Goal: Task Accomplishment & Management: Manage account settings

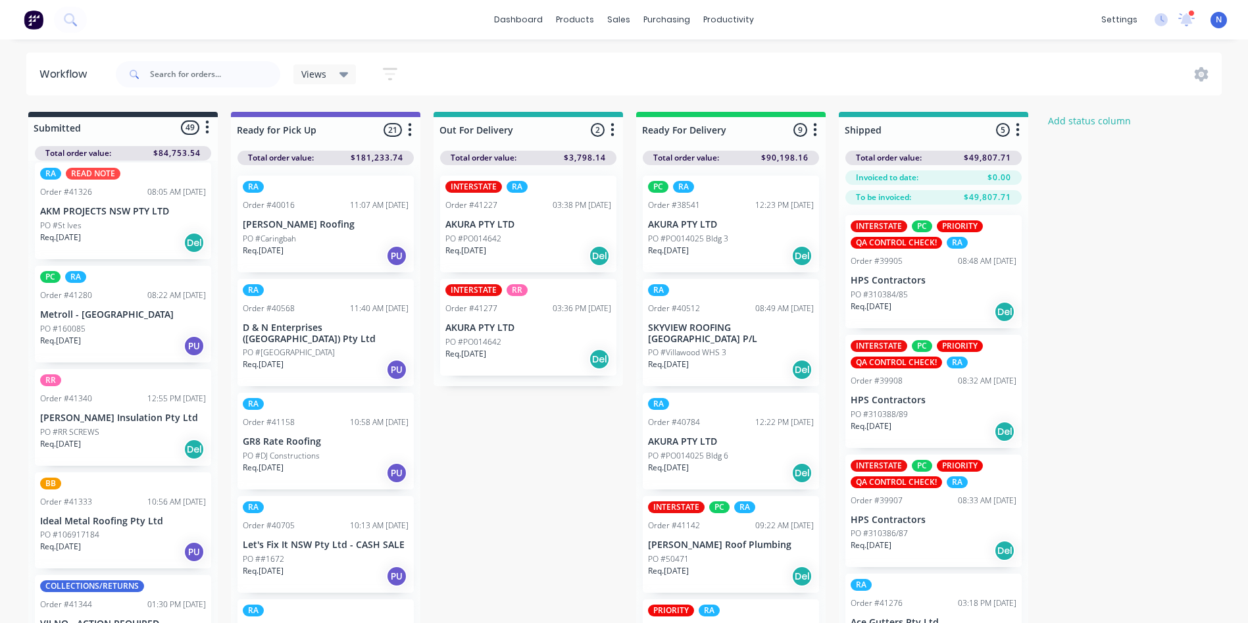
scroll to position [1968, 0]
click at [78, 428] on p "PO #205098" at bounding box center [62, 432] width 45 height 12
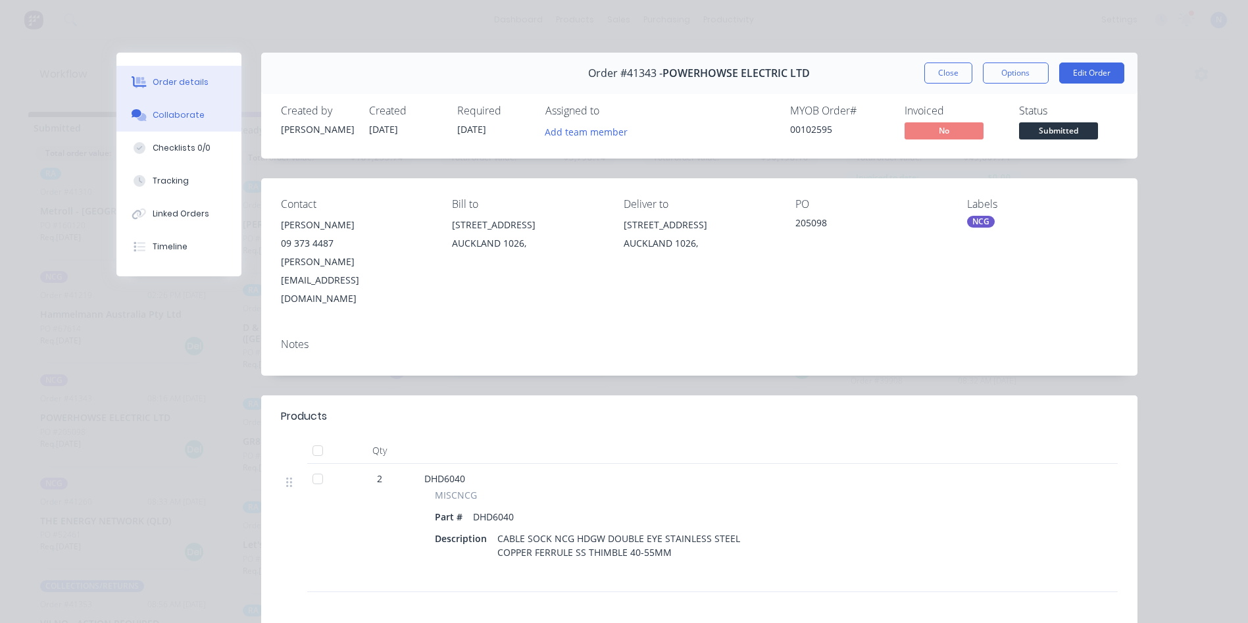
click at [160, 114] on div "Collaborate" at bounding box center [179, 115] width 52 height 12
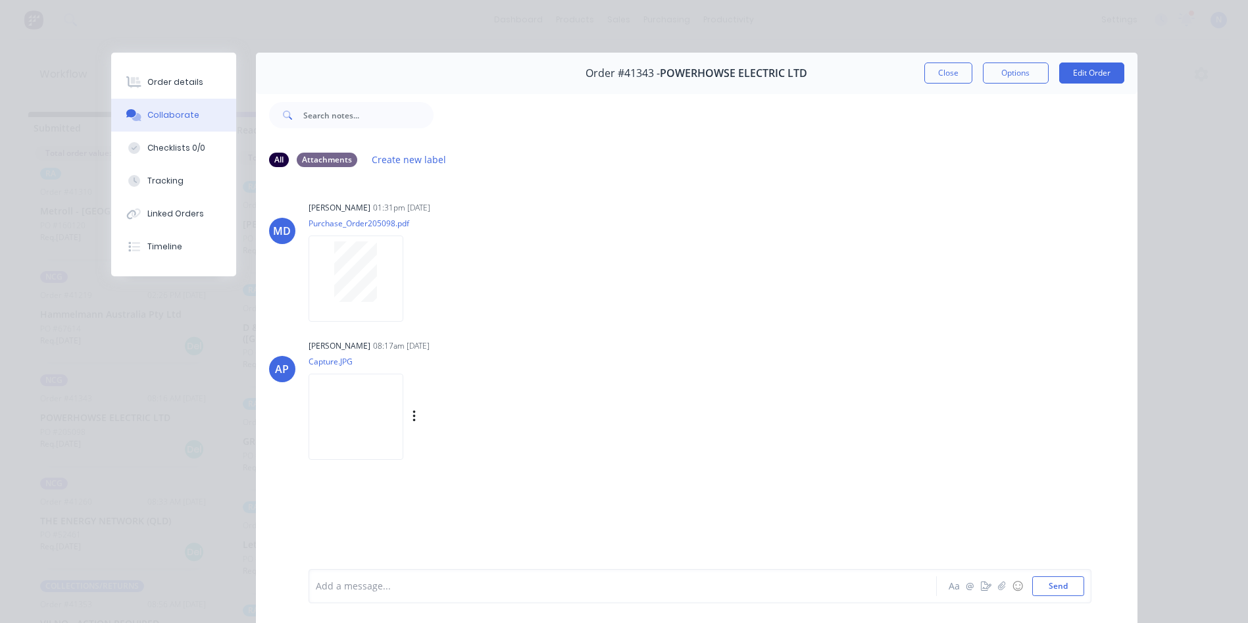
click at [322, 414] on img at bounding box center [355, 417] width 95 height 86
click at [468, 584] on div at bounding box center [603, 586] width 575 height 14
click at [929, 75] on button "Close" at bounding box center [948, 72] width 48 height 21
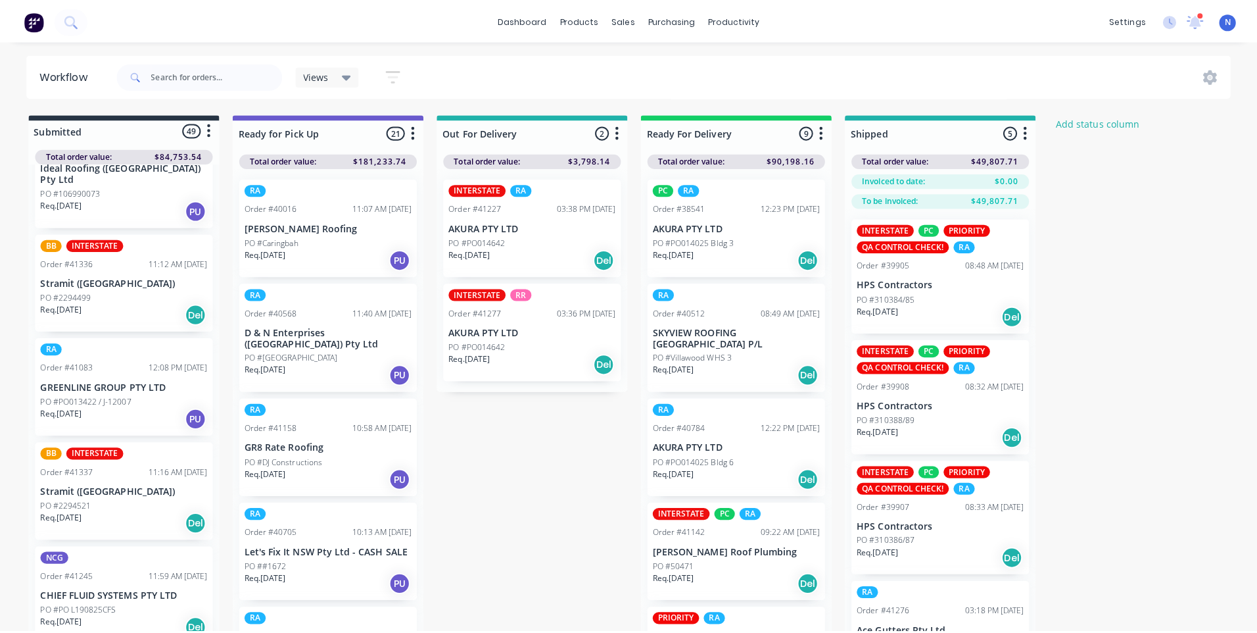
scroll to position [1452, 0]
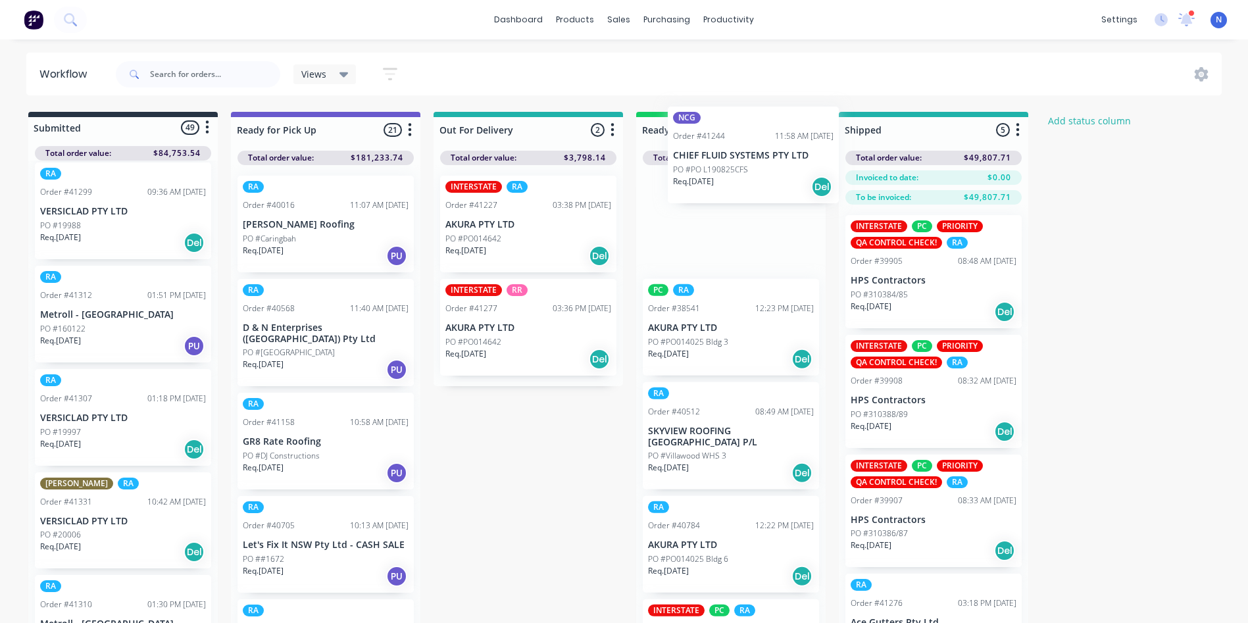
drag, startPoint x: 96, startPoint y: 430, endPoint x: 733, endPoint y: 166, distance: 689.3
click at [733, 166] on div "Submitted 49 Status colour #273444 hex #273444 Save Cancel Summaries Total orde…" at bounding box center [705, 391] width 1430 height 558
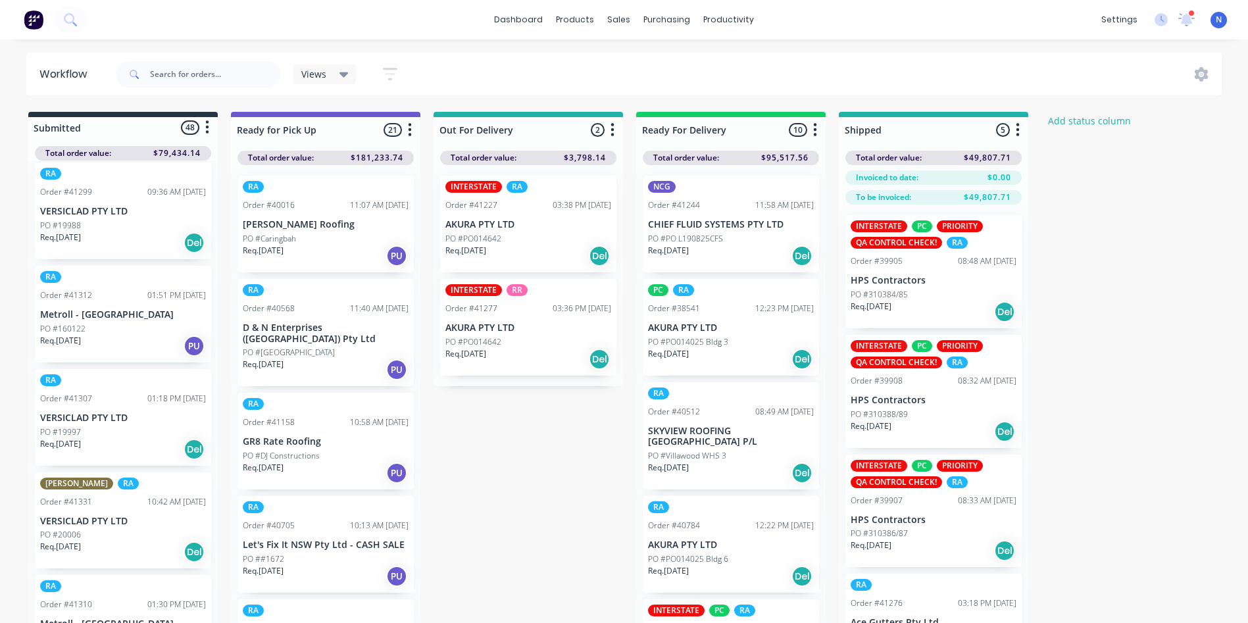
click at [700, 237] on p "PO #PO L190825CFS" at bounding box center [685, 239] width 75 height 12
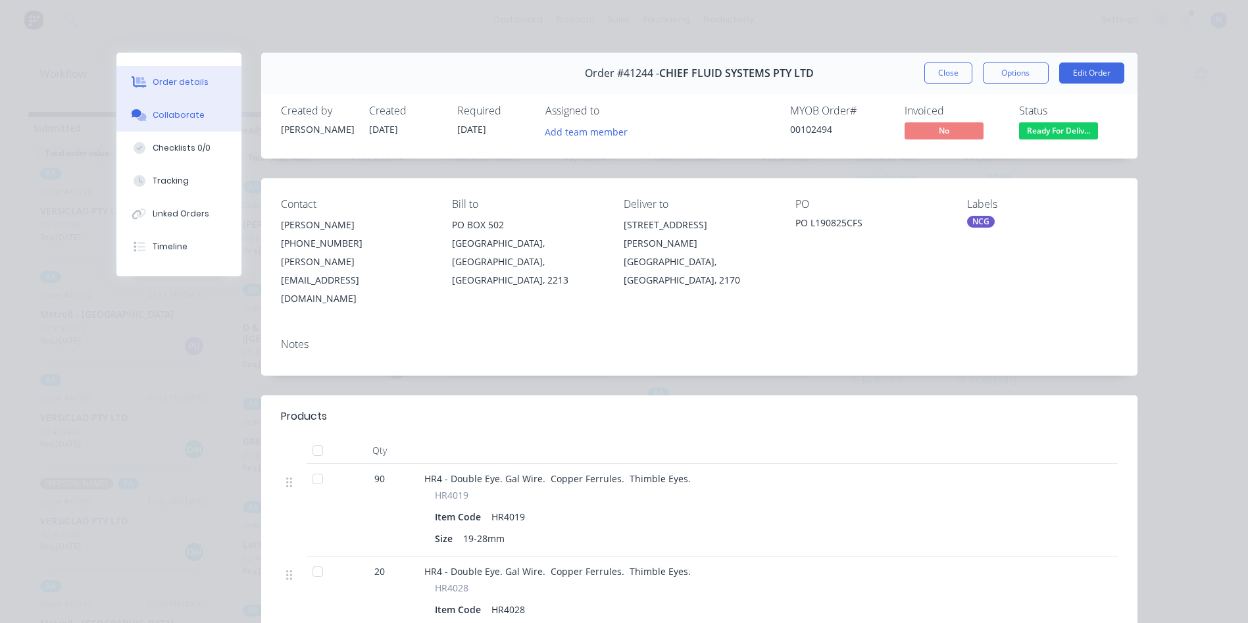
click at [172, 116] on div "Collaborate" at bounding box center [179, 115] width 52 height 12
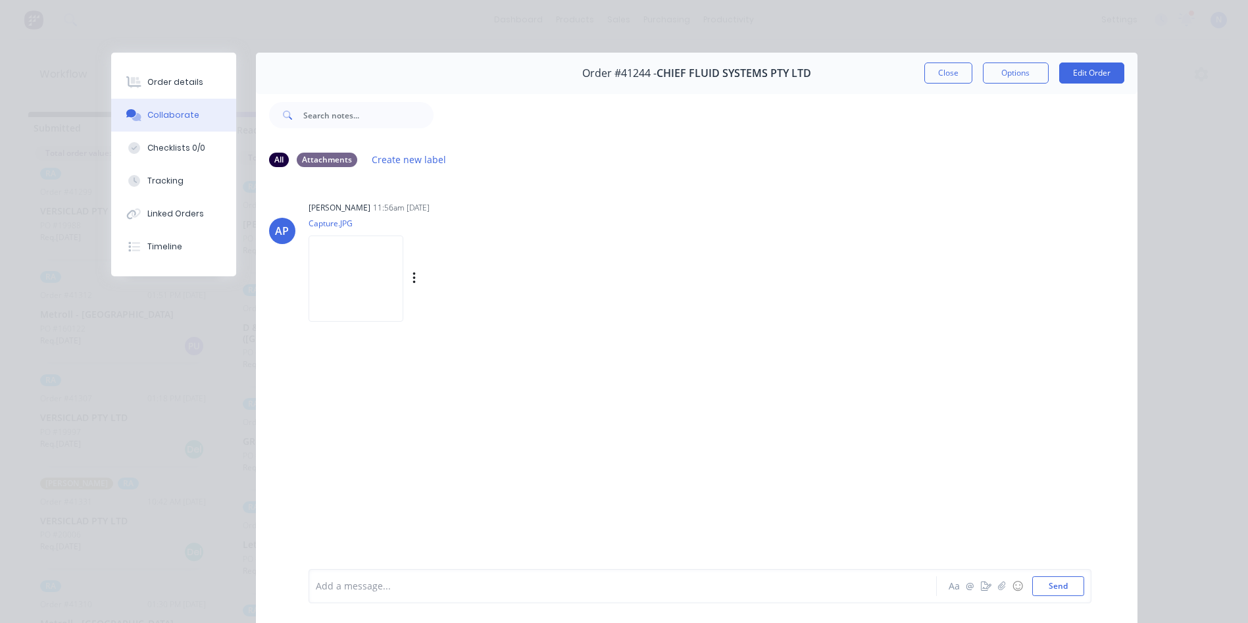
click at [343, 276] on img at bounding box center [355, 278] width 95 height 86
click at [931, 72] on button "Close" at bounding box center [948, 72] width 48 height 21
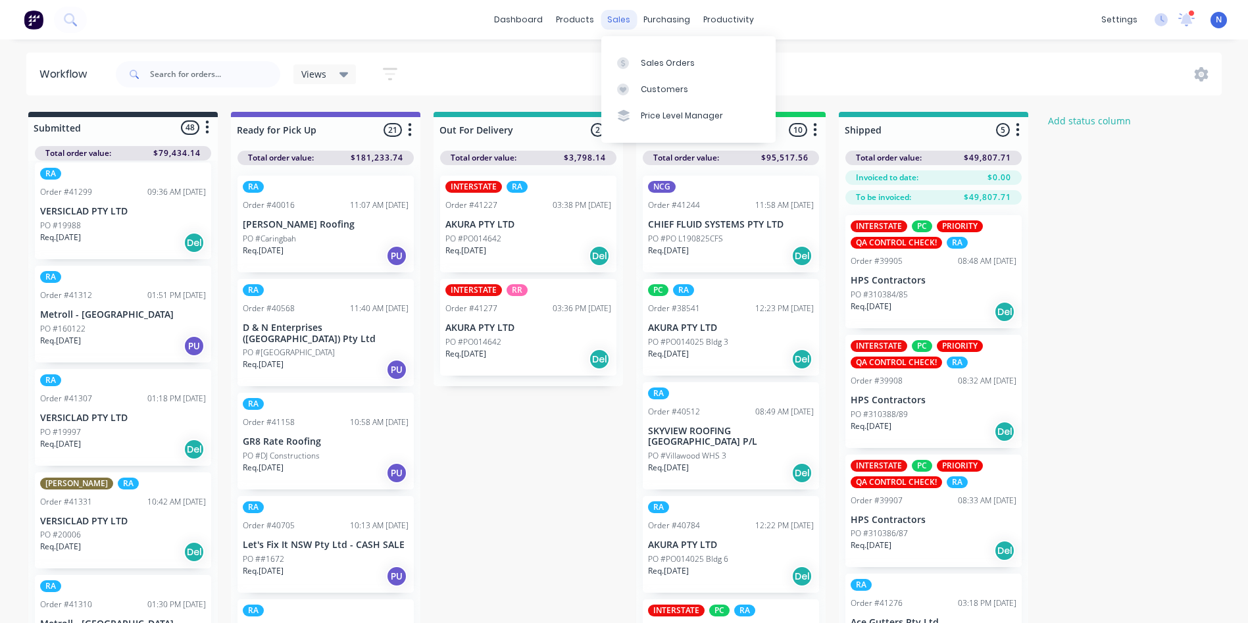
click at [623, 23] on div "sales" at bounding box center [618, 20] width 36 height 20
click at [650, 57] on div "Sales Orders" at bounding box center [668, 63] width 54 height 12
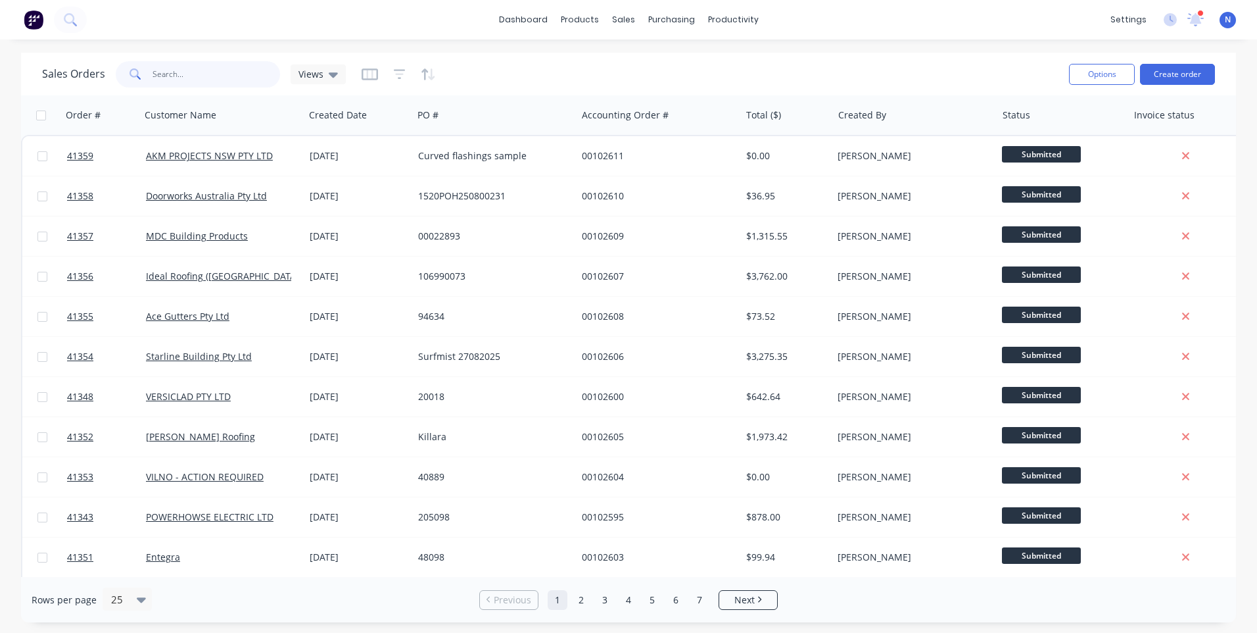
click at [206, 80] on input "text" at bounding box center [217, 74] width 128 height 26
type input "41244"
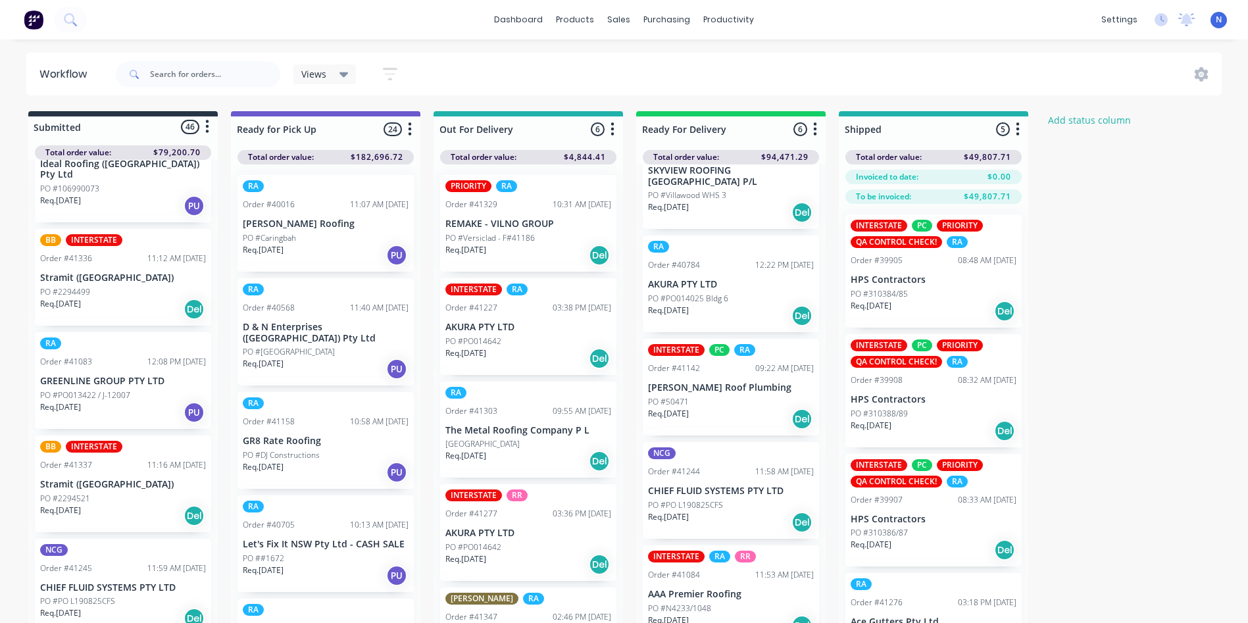
scroll to position [158, 0]
click at [687, 497] on p "PO #PO L190825CFS" at bounding box center [685, 503] width 75 height 12
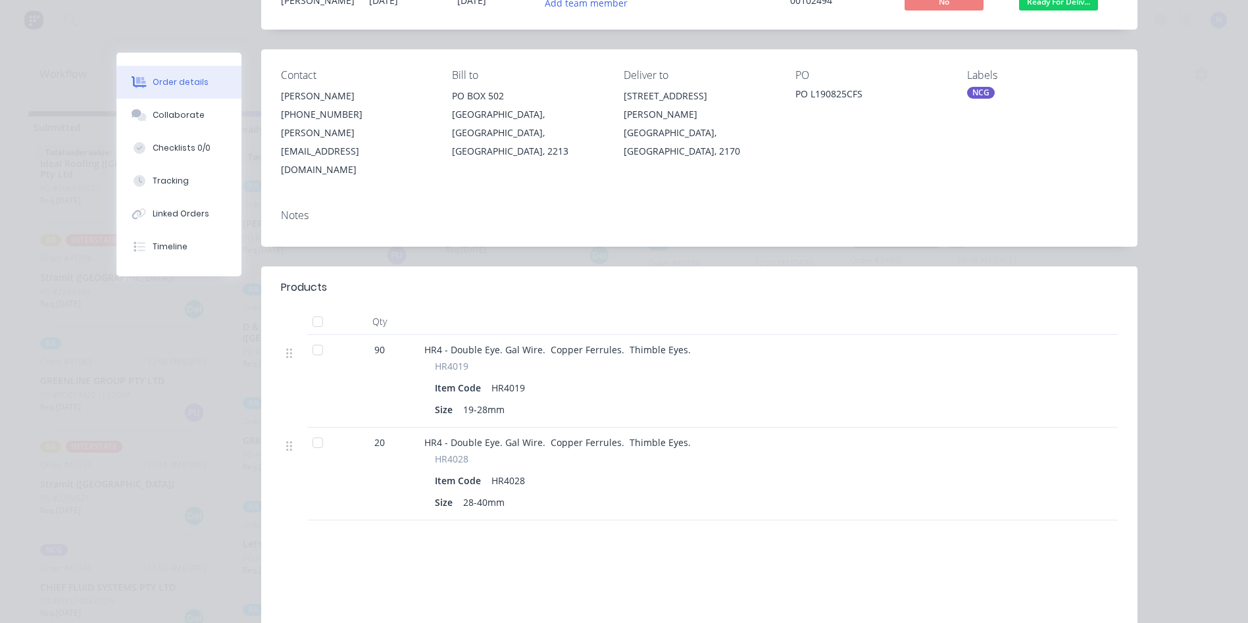
scroll to position [66, 0]
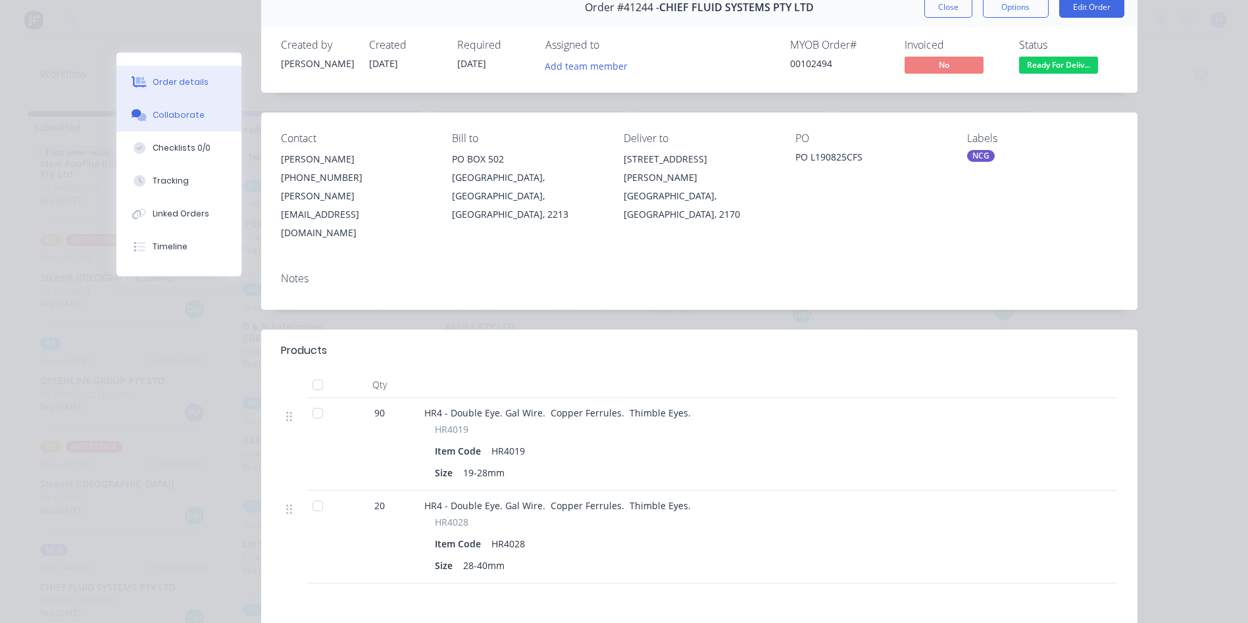
click at [182, 112] on div "Collaborate" at bounding box center [179, 115] width 52 height 12
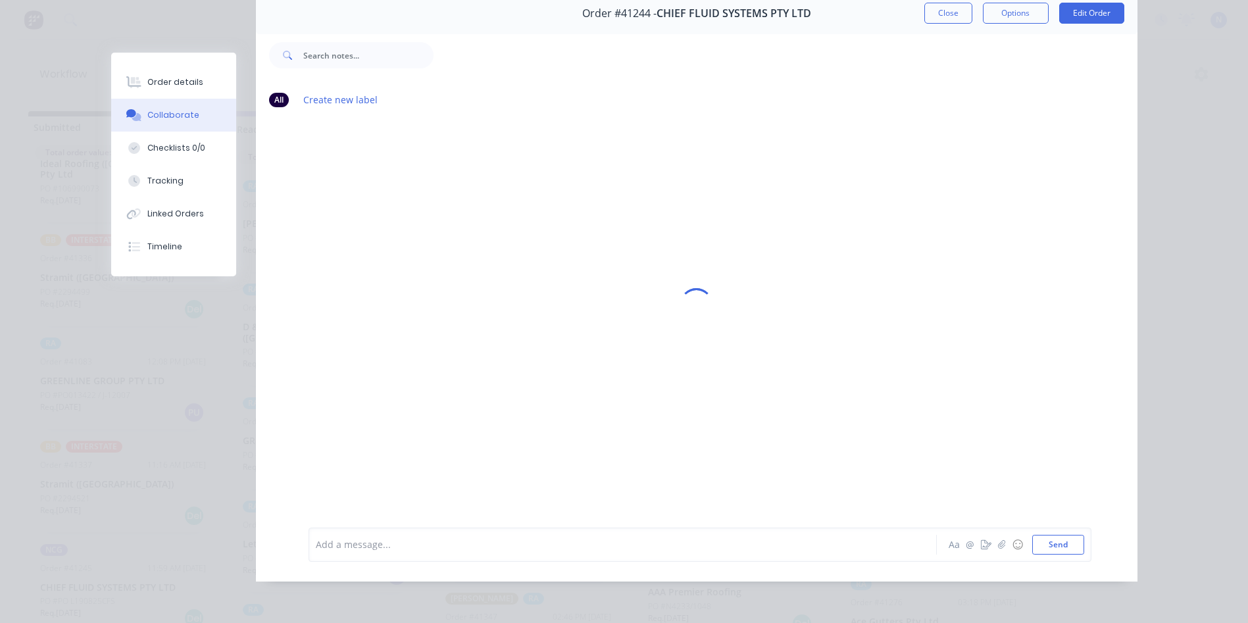
scroll to position [0, 0]
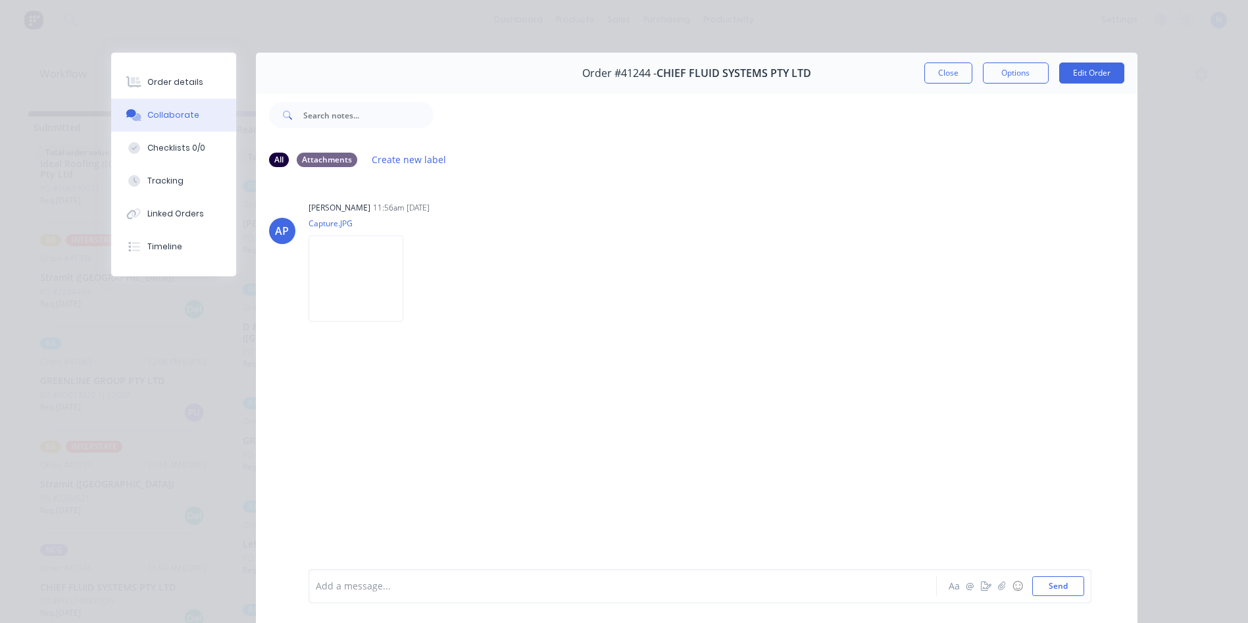
click at [493, 582] on div at bounding box center [603, 586] width 575 height 14
click at [948, 74] on button "Close" at bounding box center [948, 72] width 48 height 21
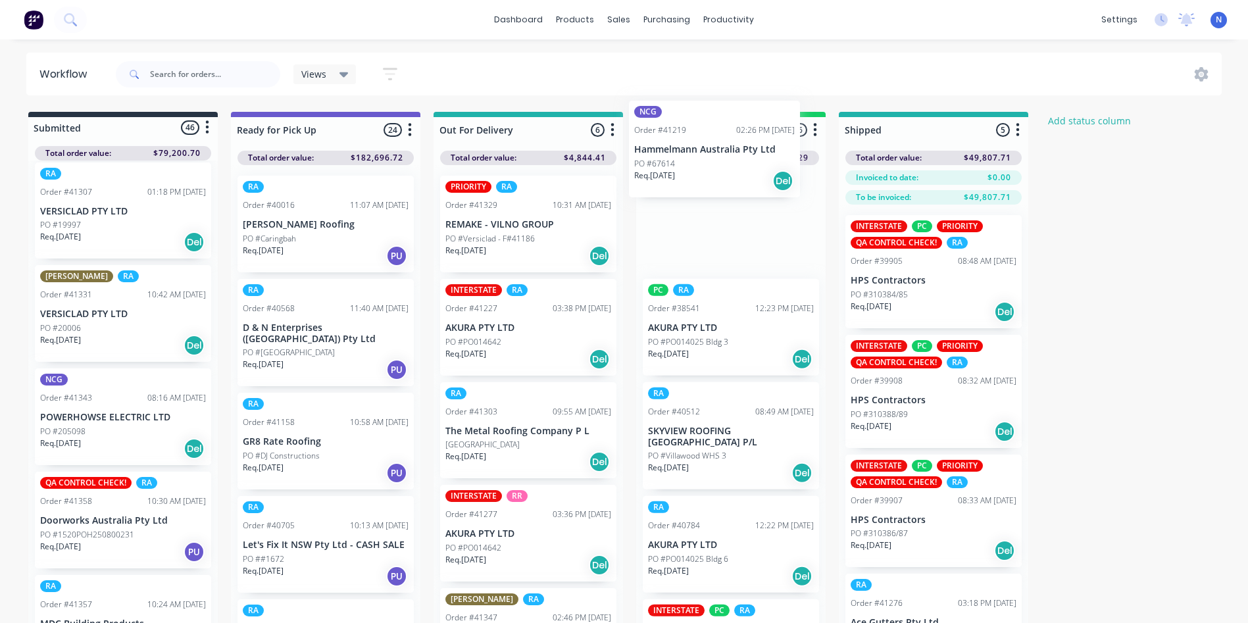
drag, startPoint x: 54, startPoint y: 434, endPoint x: 662, endPoint y: 163, distance: 665.3
click at [662, 163] on div "Submitted 46 Status colour #273444 hex #273444 Save Cancel Summaries Total orde…" at bounding box center [705, 391] width 1430 height 558
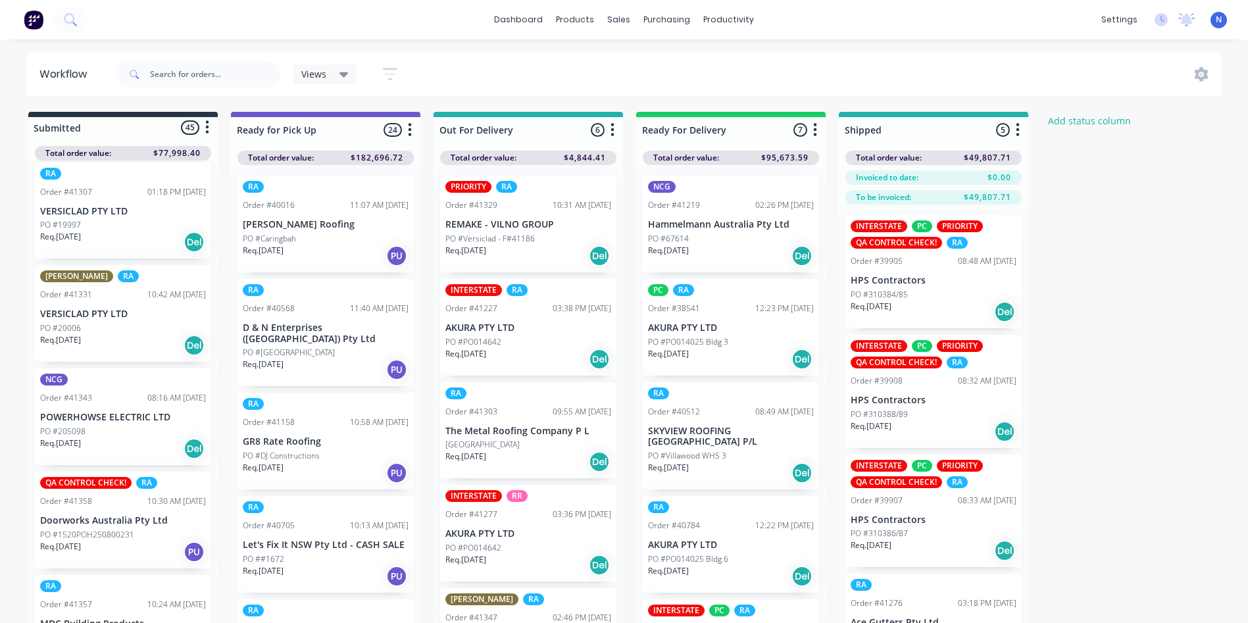
click at [685, 236] on p "PO #67614" at bounding box center [668, 239] width 41 height 12
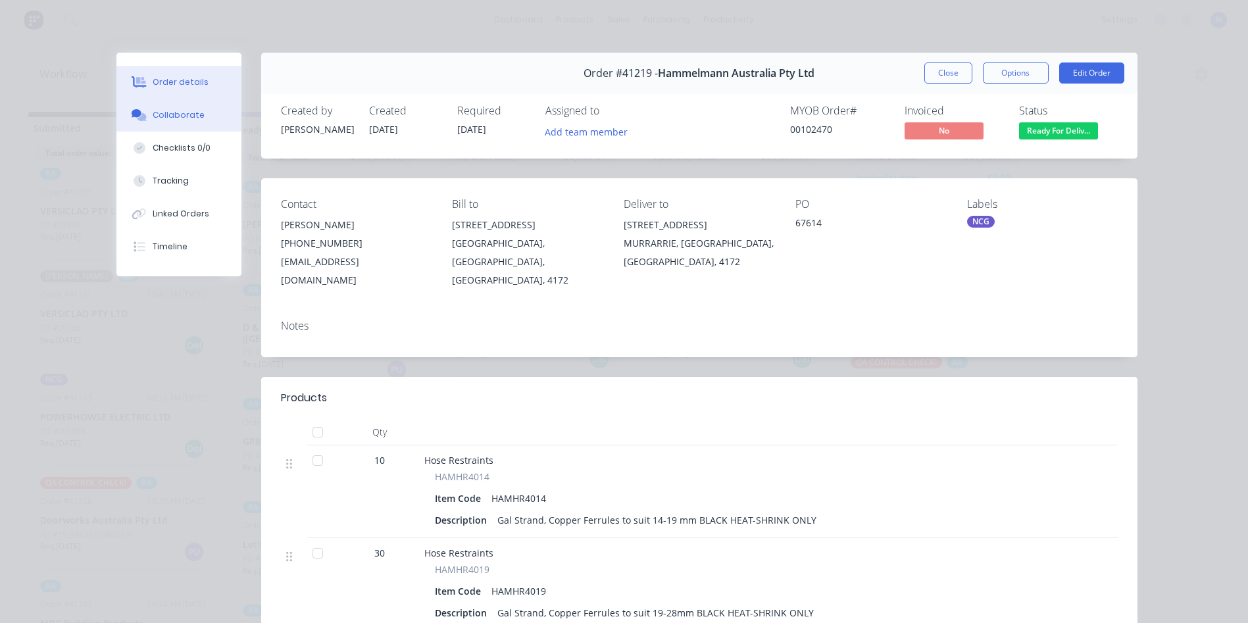
click at [153, 118] on div "Collaborate" at bounding box center [179, 115] width 52 height 12
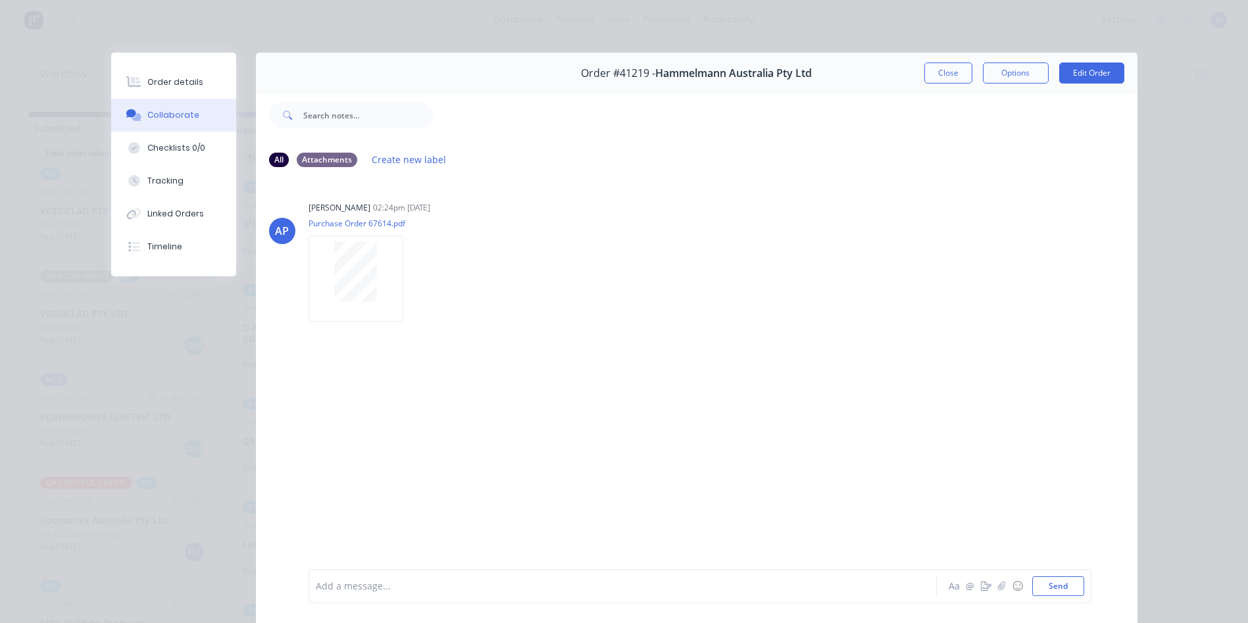
click at [527, 583] on div at bounding box center [603, 586] width 575 height 14
click at [937, 77] on button "Close" at bounding box center [948, 72] width 48 height 21
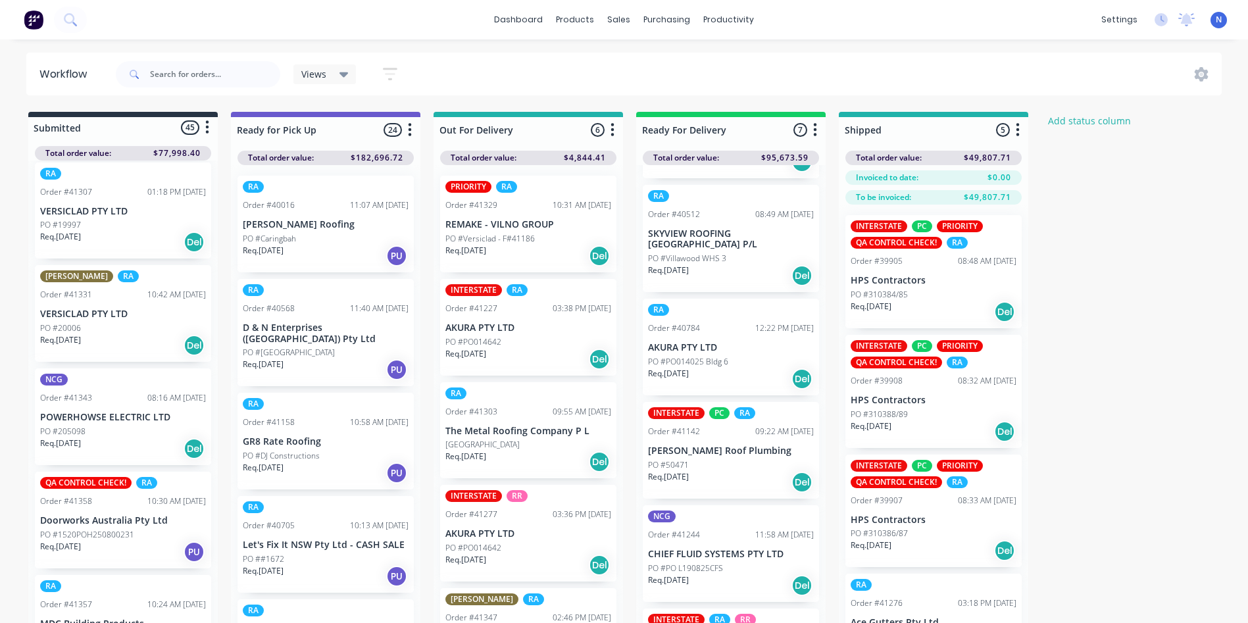
scroll to position [262, 0]
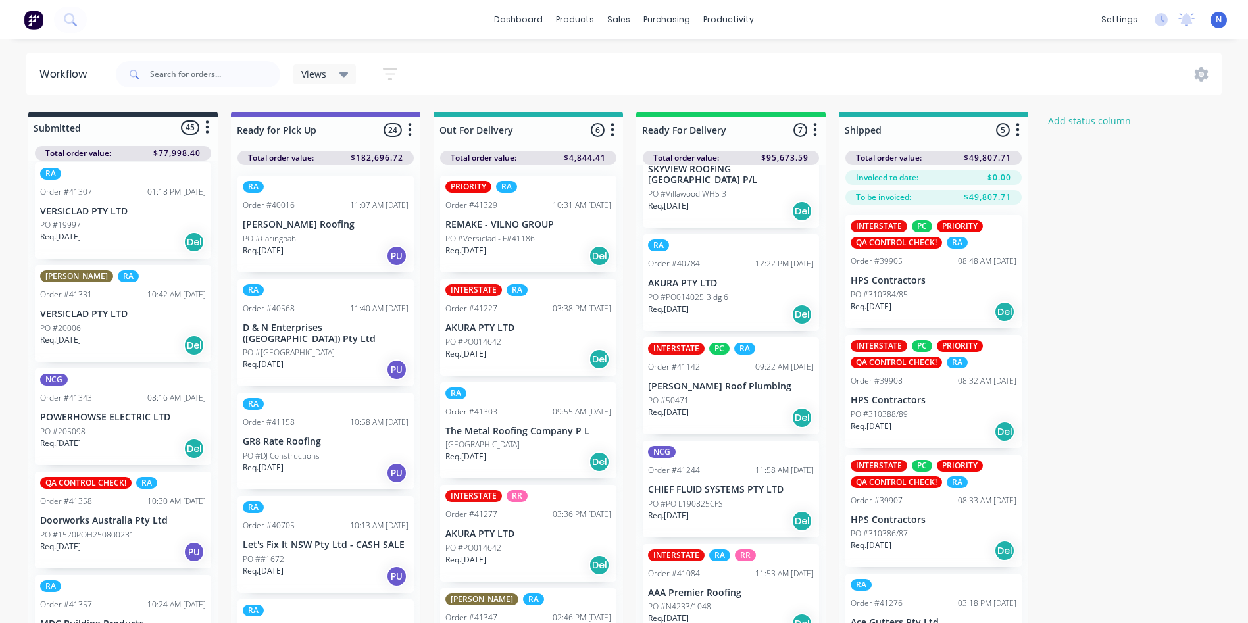
click at [714, 510] on div "Req. 27/08/25 Del" at bounding box center [731, 521] width 166 height 22
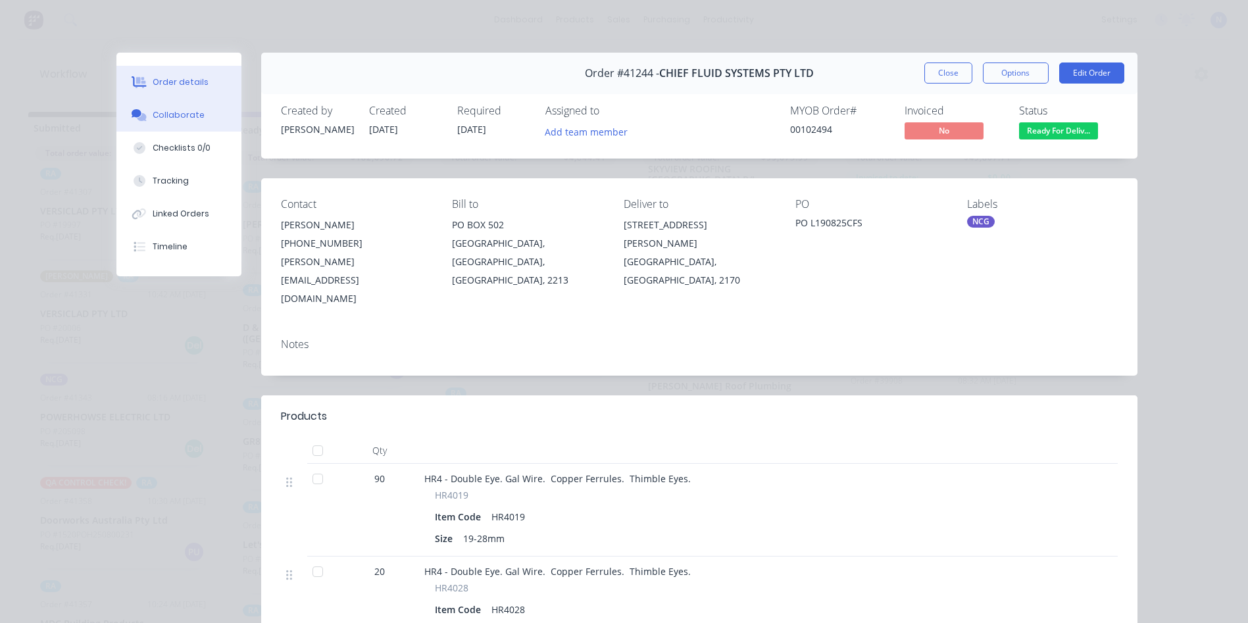
click at [176, 112] on div "Collaborate" at bounding box center [179, 115] width 52 height 12
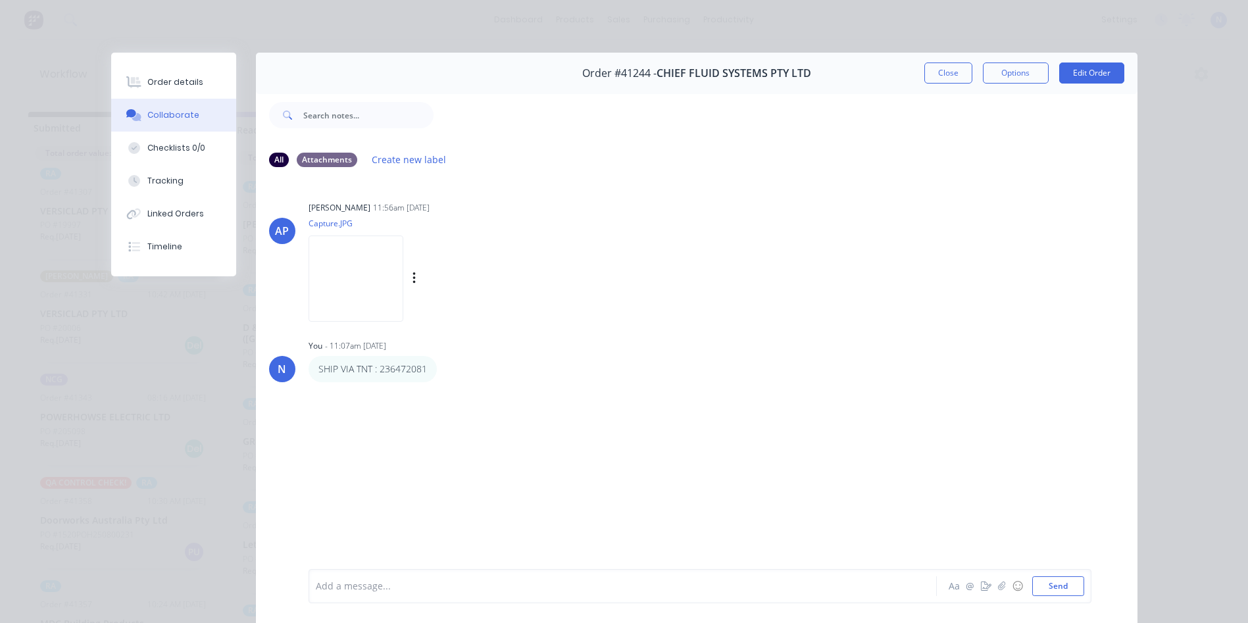
click at [362, 287] on img at bounding box center [355, 278] width 95 height 86
click at [948, 73] on button "Close" at bounding box center [948, 72] width 48 height 21
